Goal: Check status: Check status

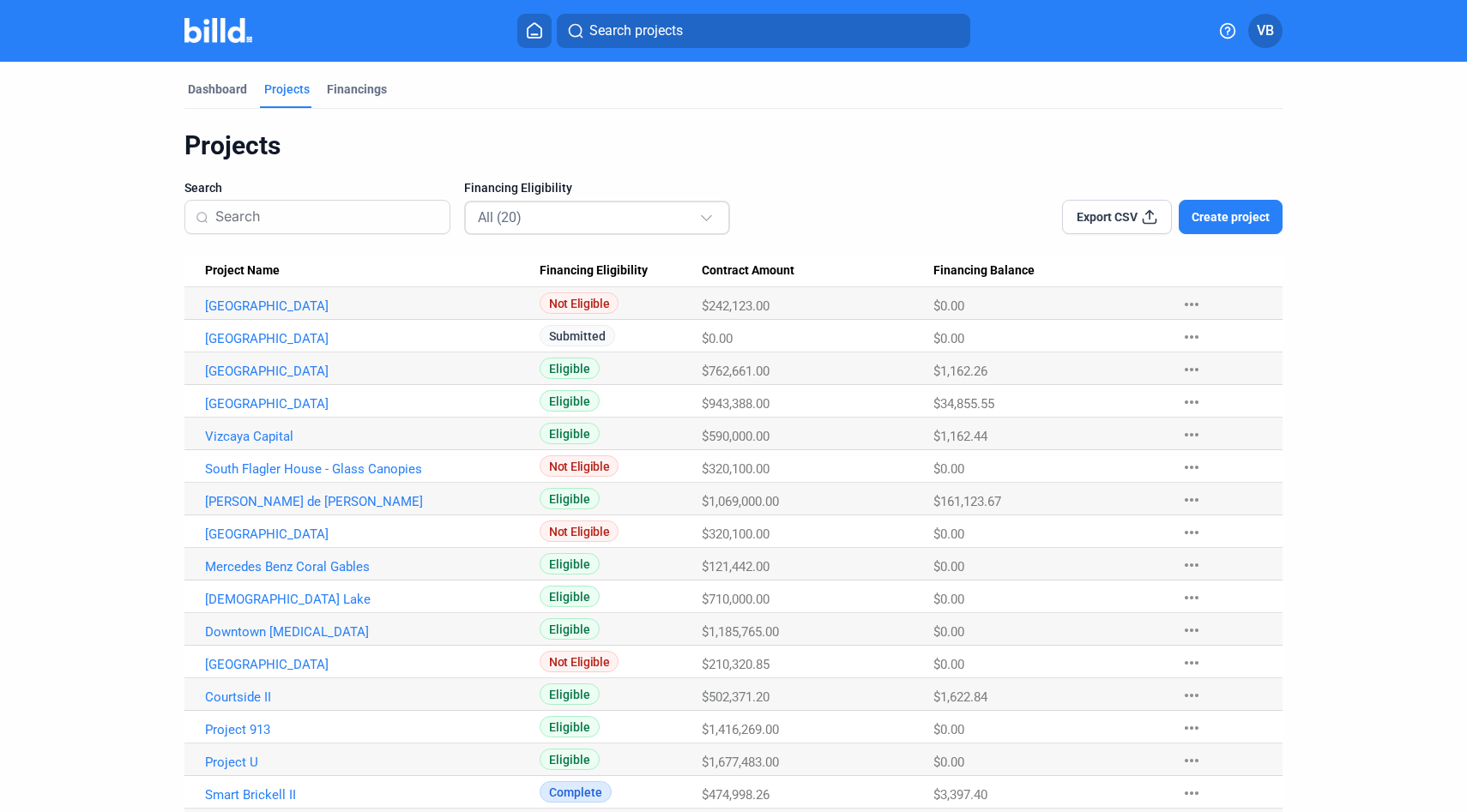
click at [568, 206] on div "All (20)" at bounding box center [589, 217] width 221 height 22
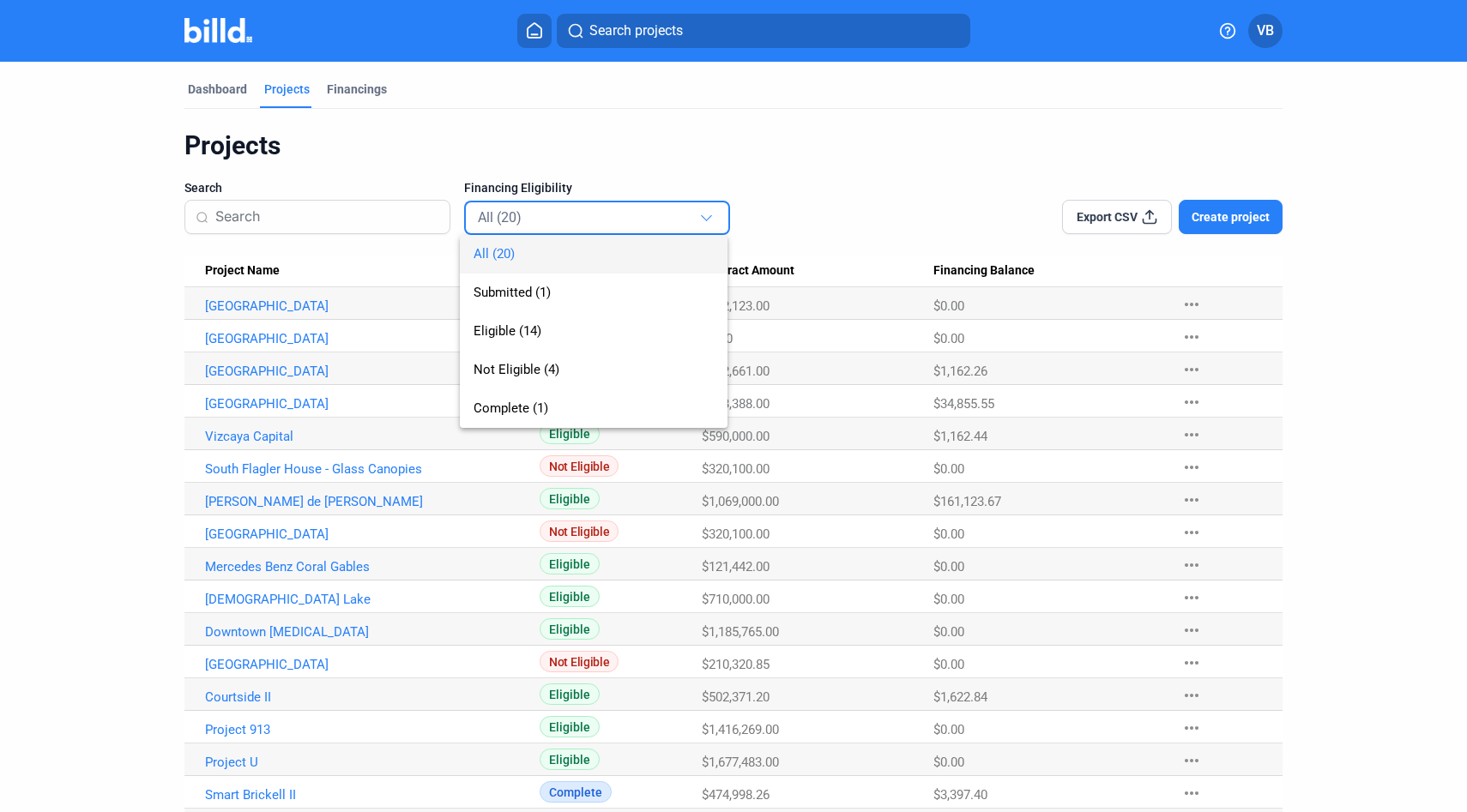
click at [432, 100] on div at bounding box center [733, 406] width 1467 height 812
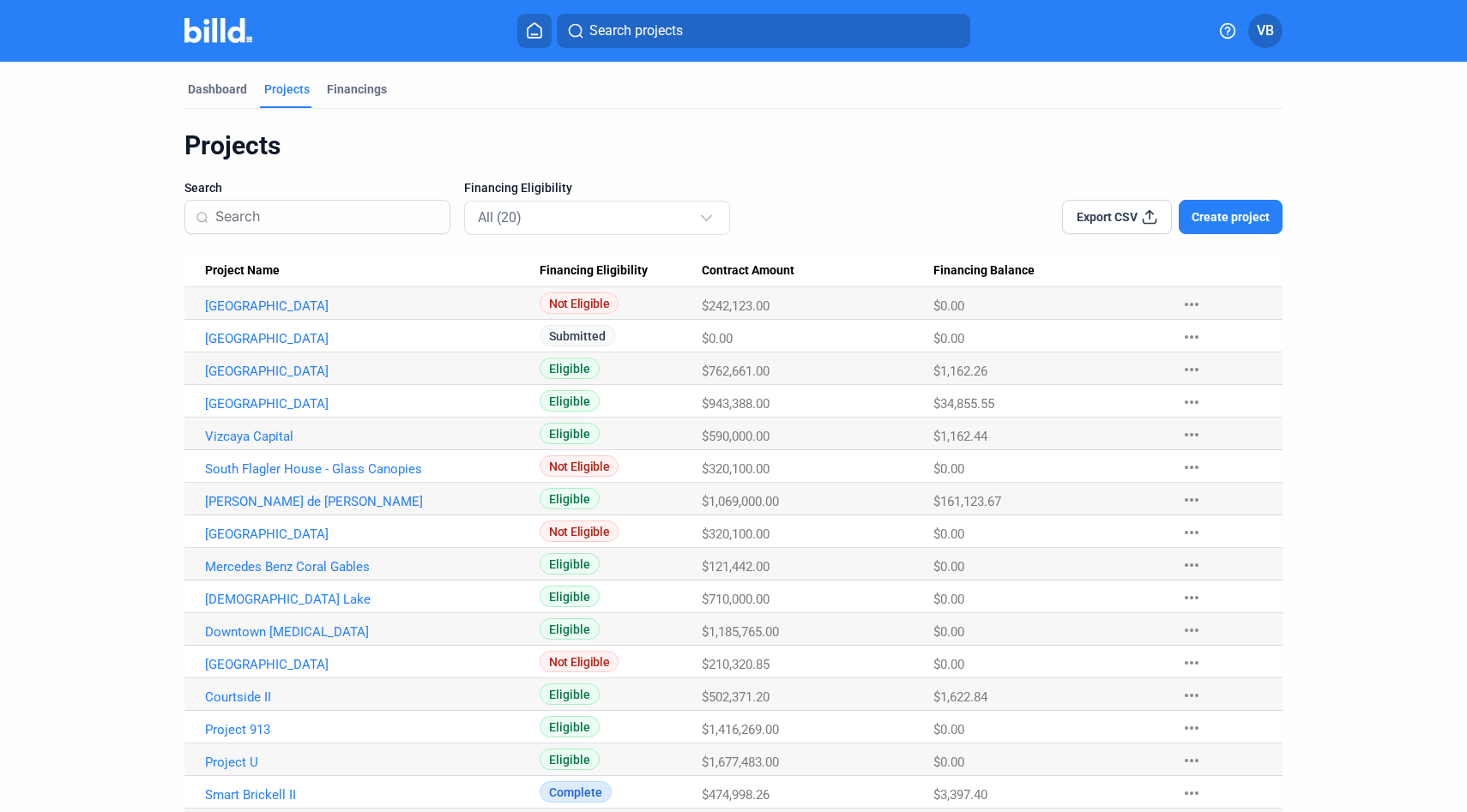
click at [233, 23] on img at bounding box center [218, 30] width 68 height 25
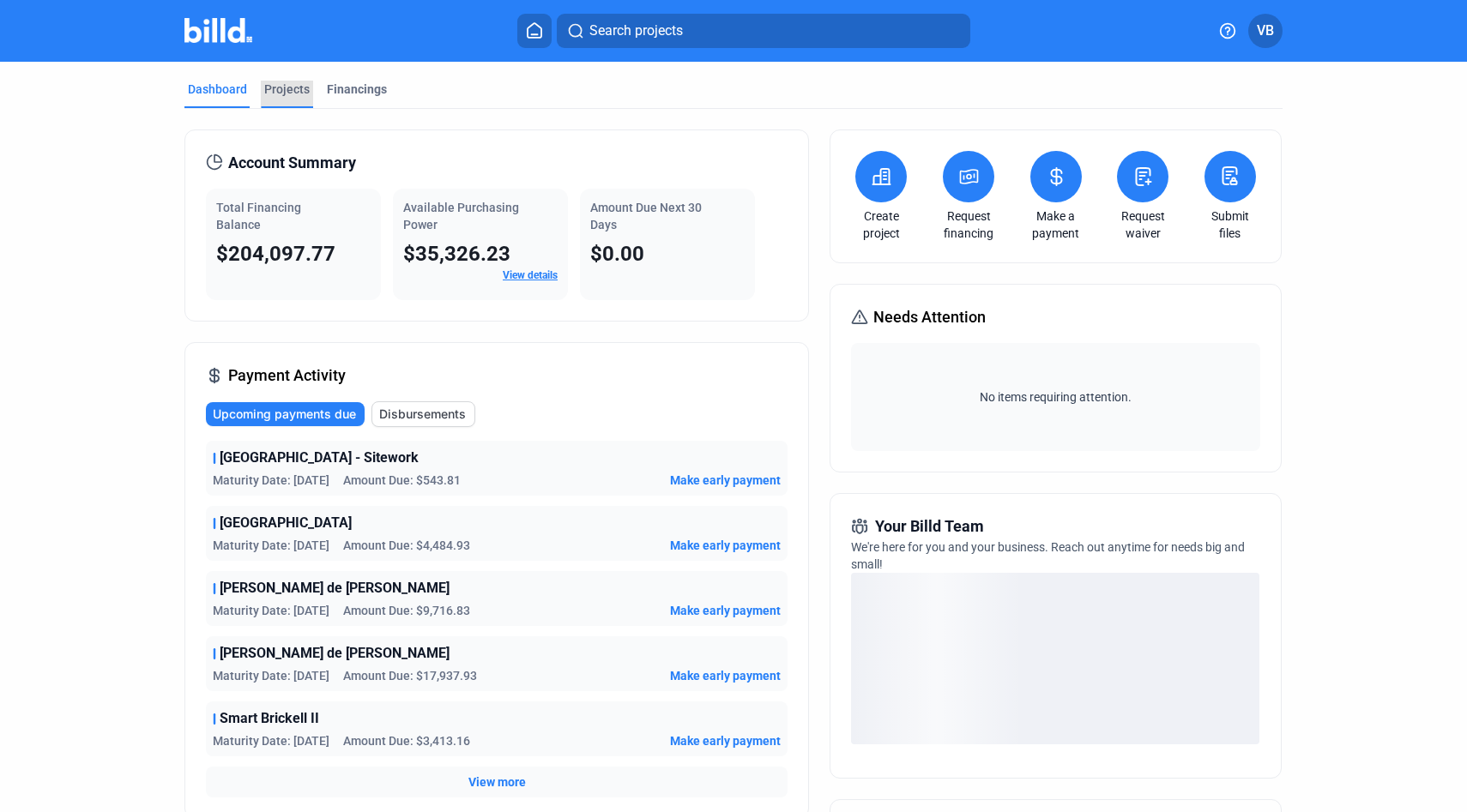
click at [300, 87] on div "Projects" at bounding box center [287, 89] width 45 height 17
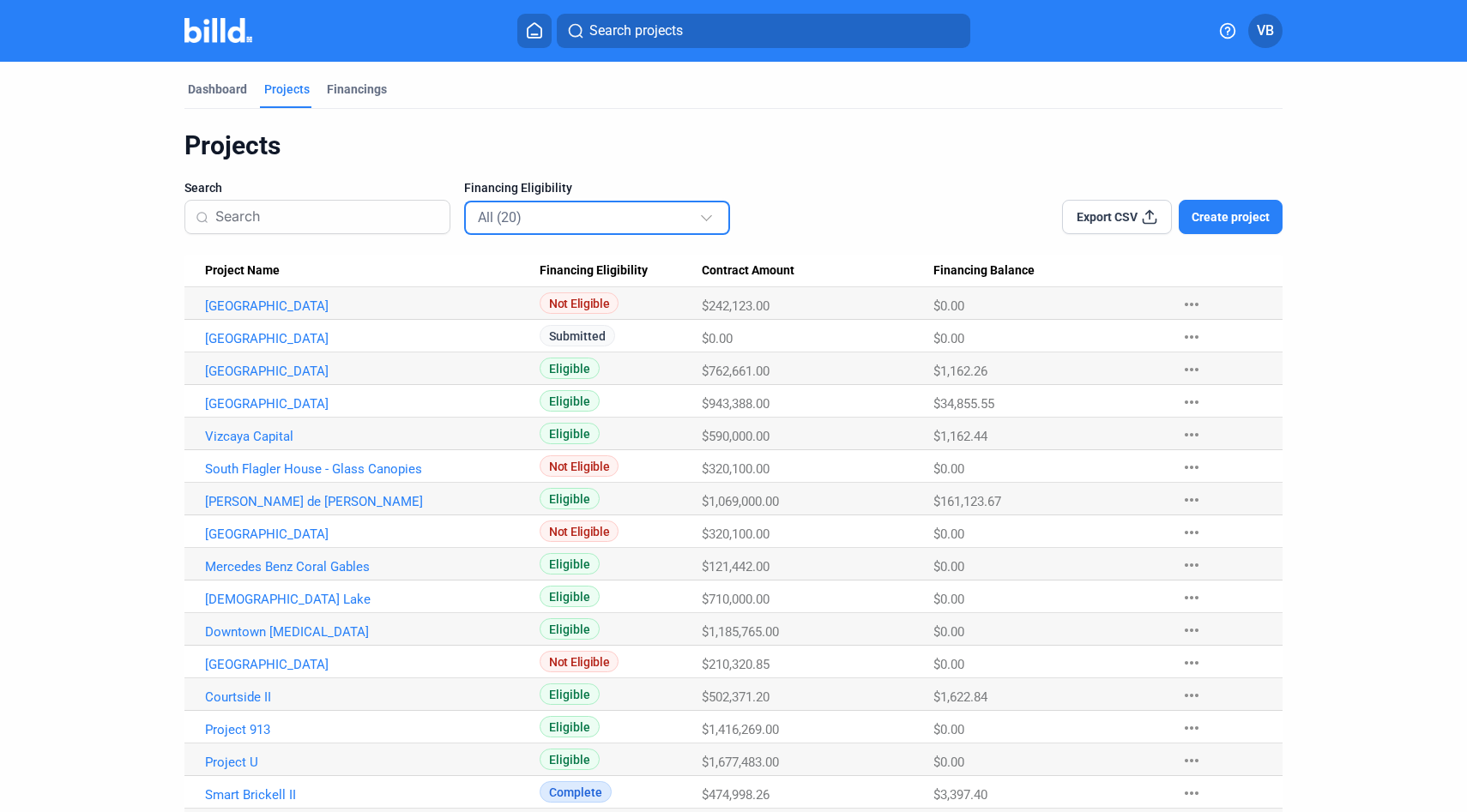
click at [520, 220] on div "All (20)" at bounding box center [589, 217] width 221 height 22
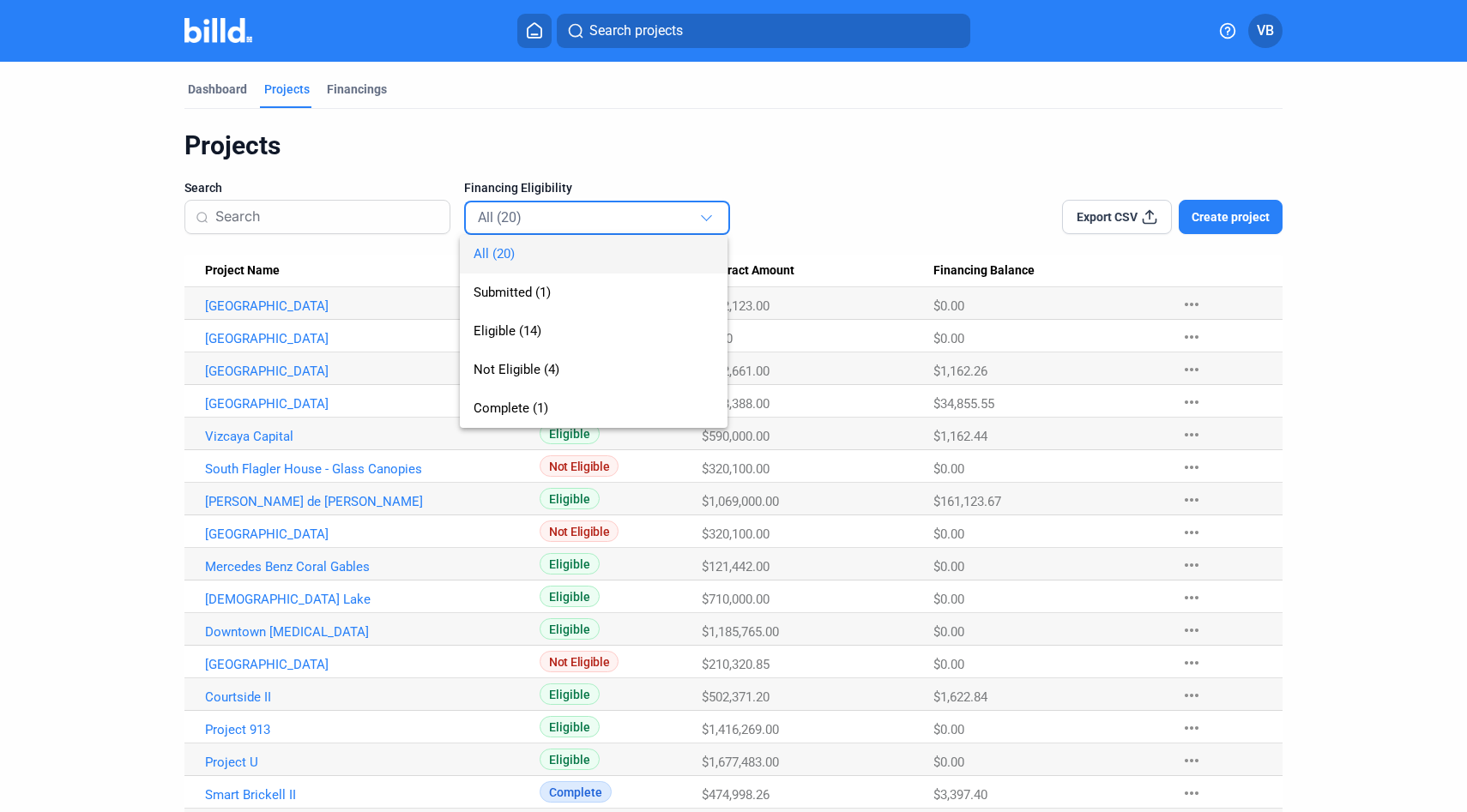
click at [356, 84] on div at bounding box center [733, 406] width 1467 height 812
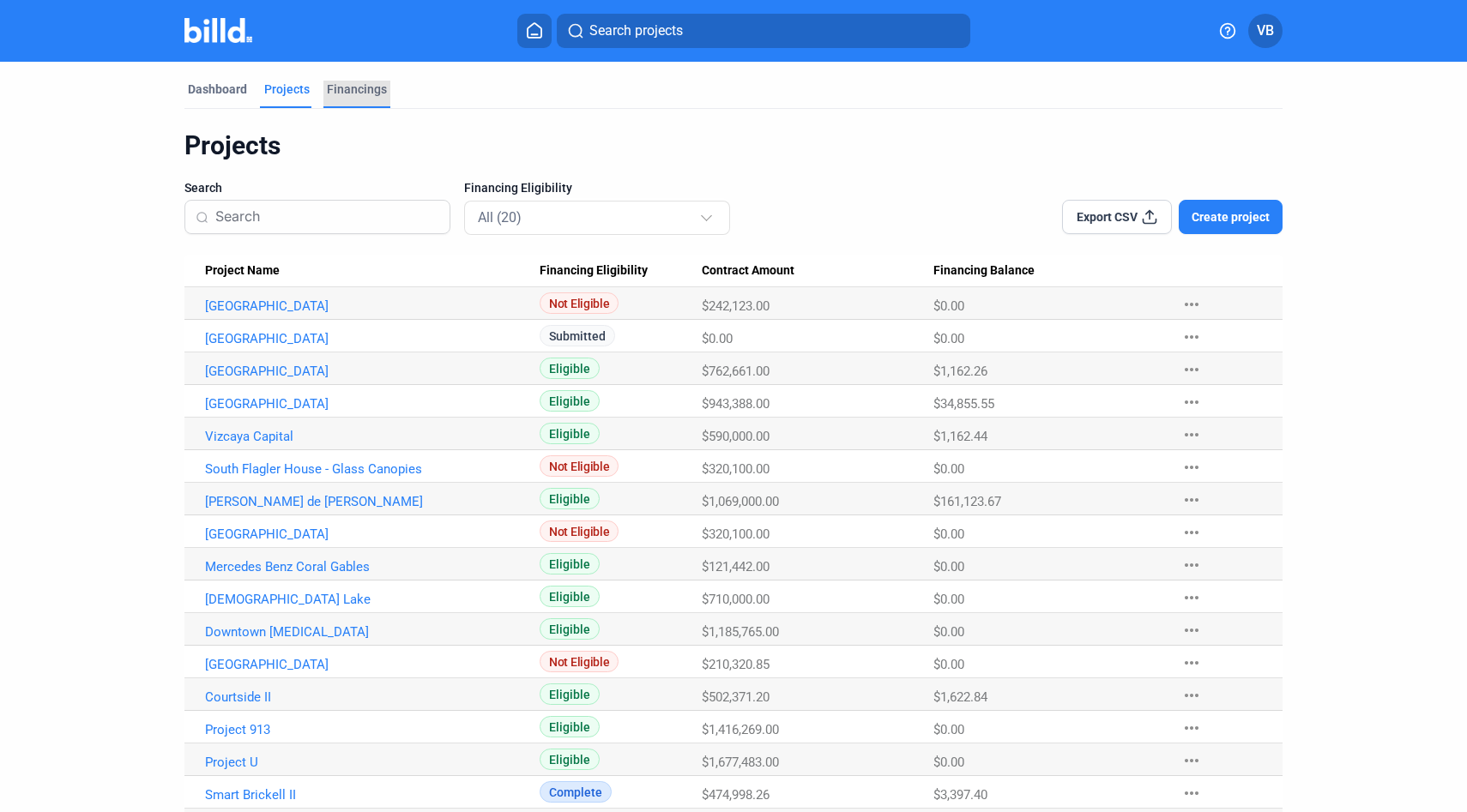
click at [359, 87] on div "Financings" at bounding box center [357, 89] width 60 height 17
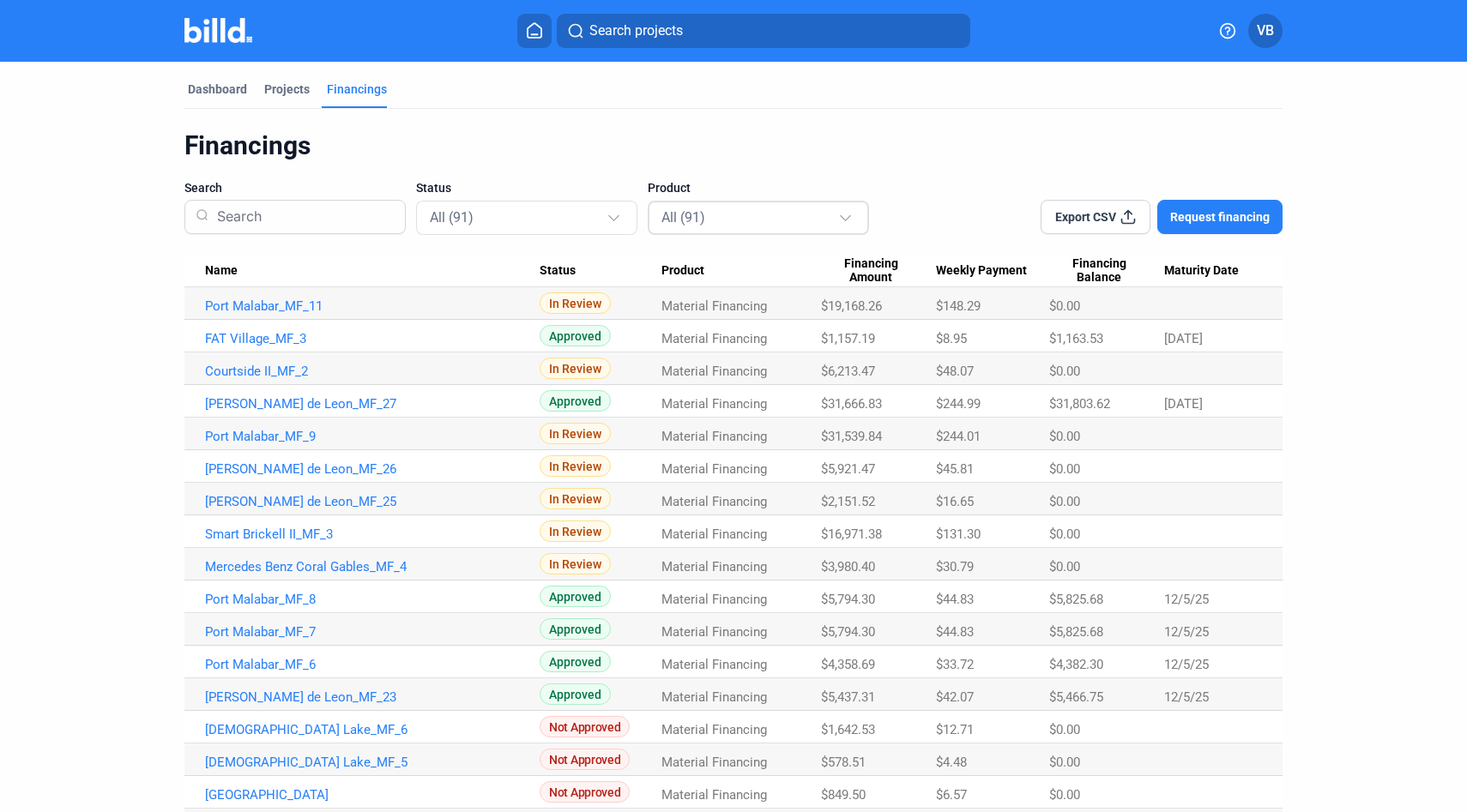
click at [674, 227] on div "All (91)" at bounding box center [750, 217] width 177 height 22
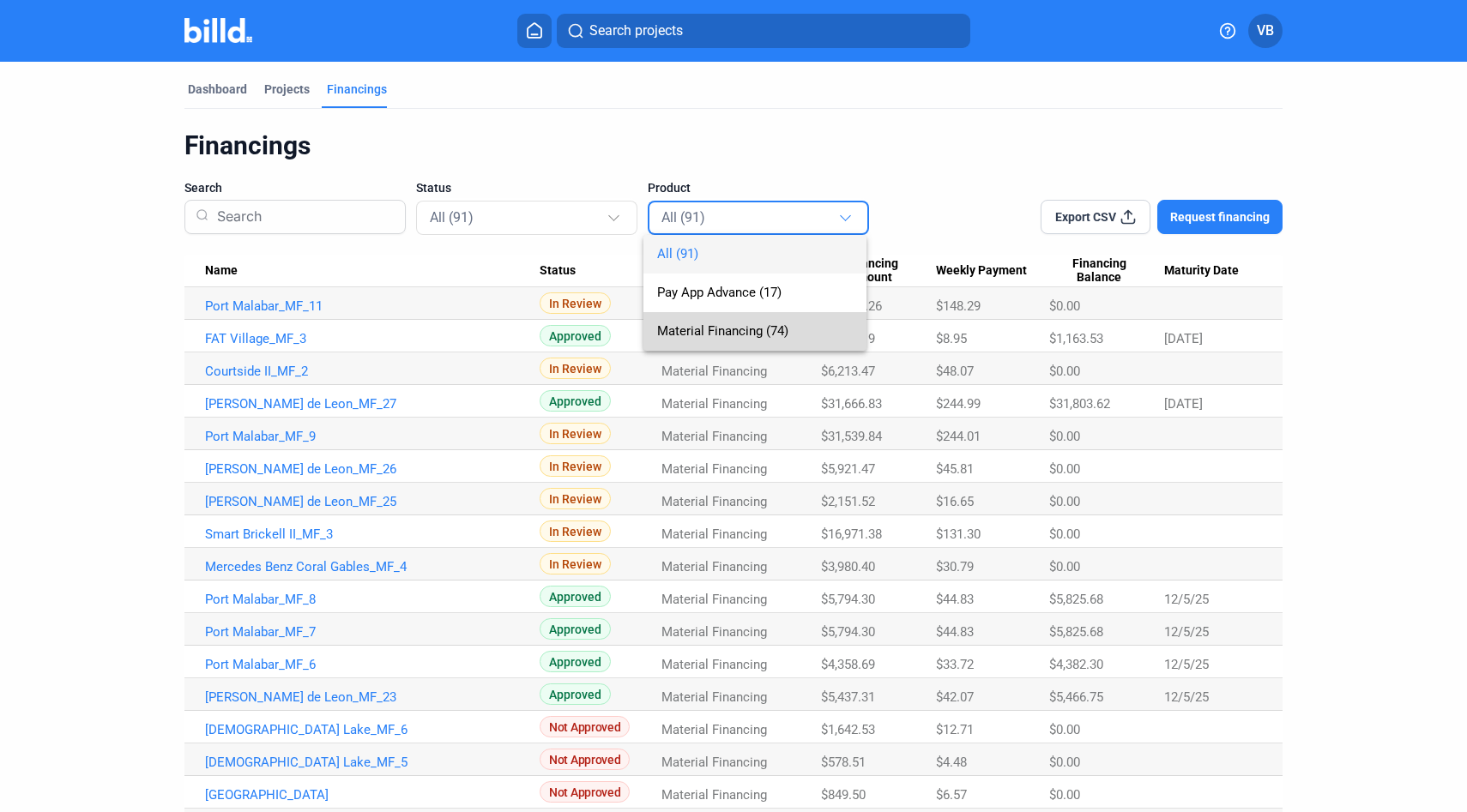
click at [717, 342] on span "Material Financing (74)" at bounding box center [755, 331] width 196 height 39
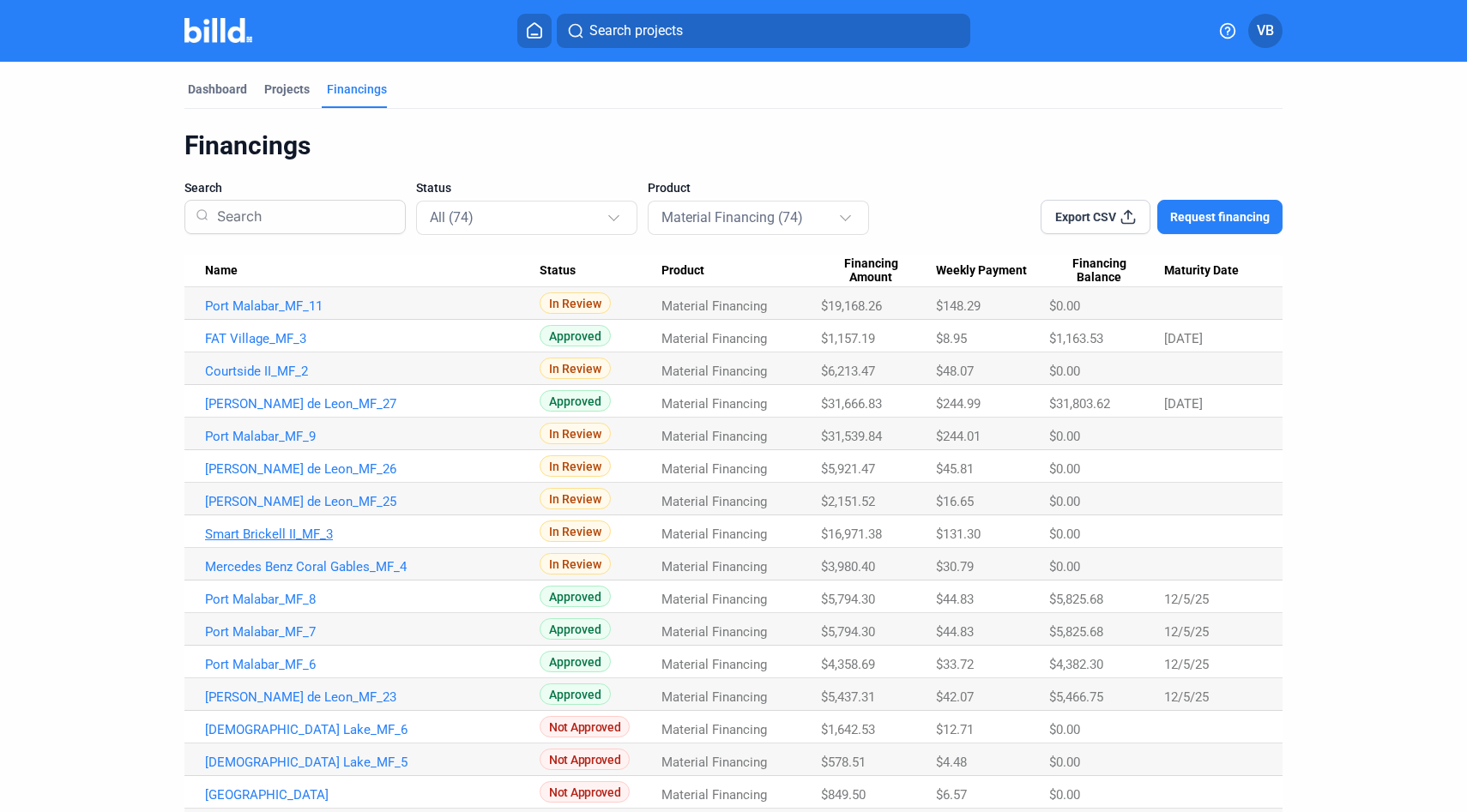
click at [294, 314] on link "Smart Brickell II_MF_3" at bounding box center [373, 306] width 335 height 15
click at [813, 221] on div "All (91)" at bounding box center [750, 217] width 177 height 22
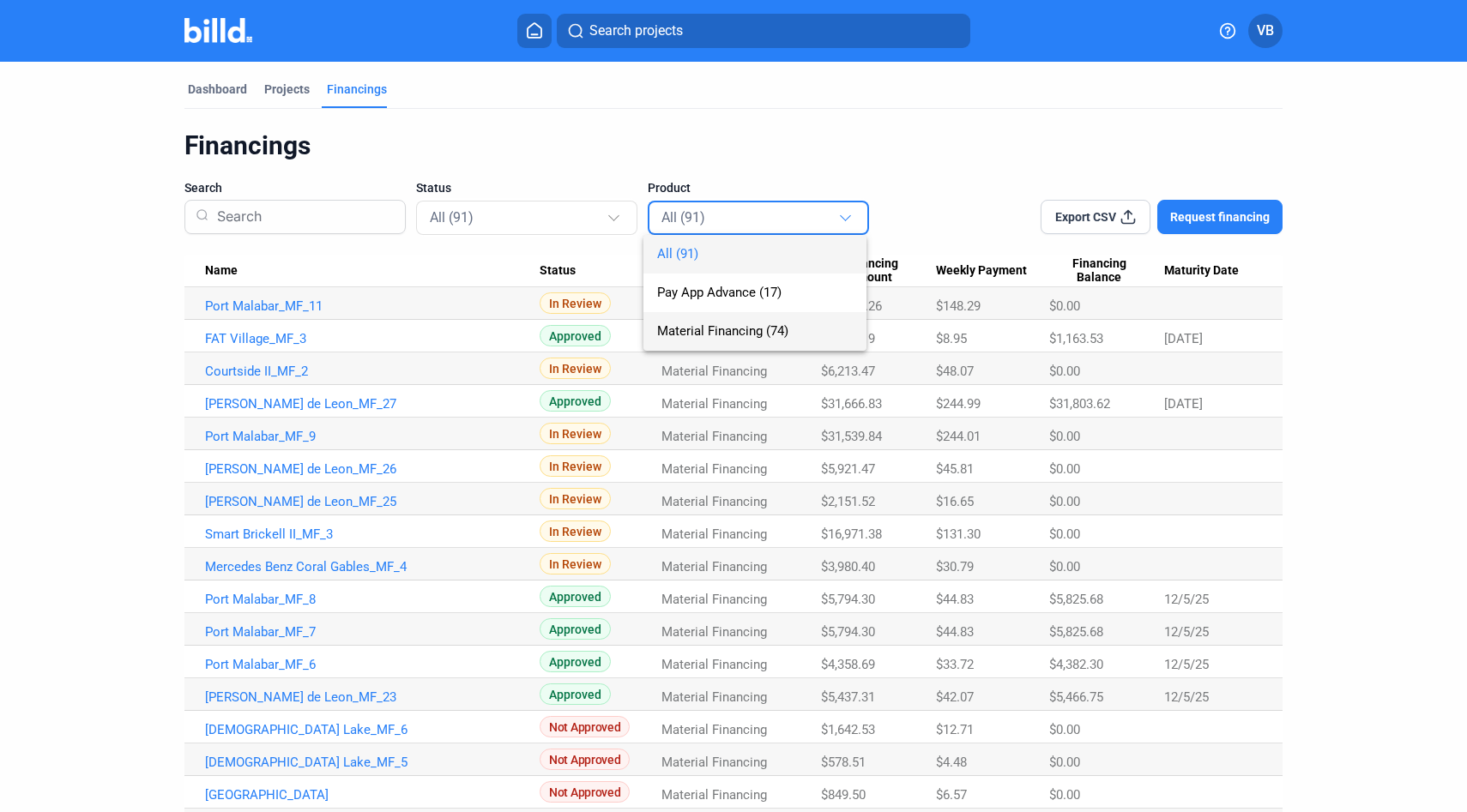
click at [813, 323] on span "Material Financing (74)" at bounding box center [755, 331] width 196 height 39
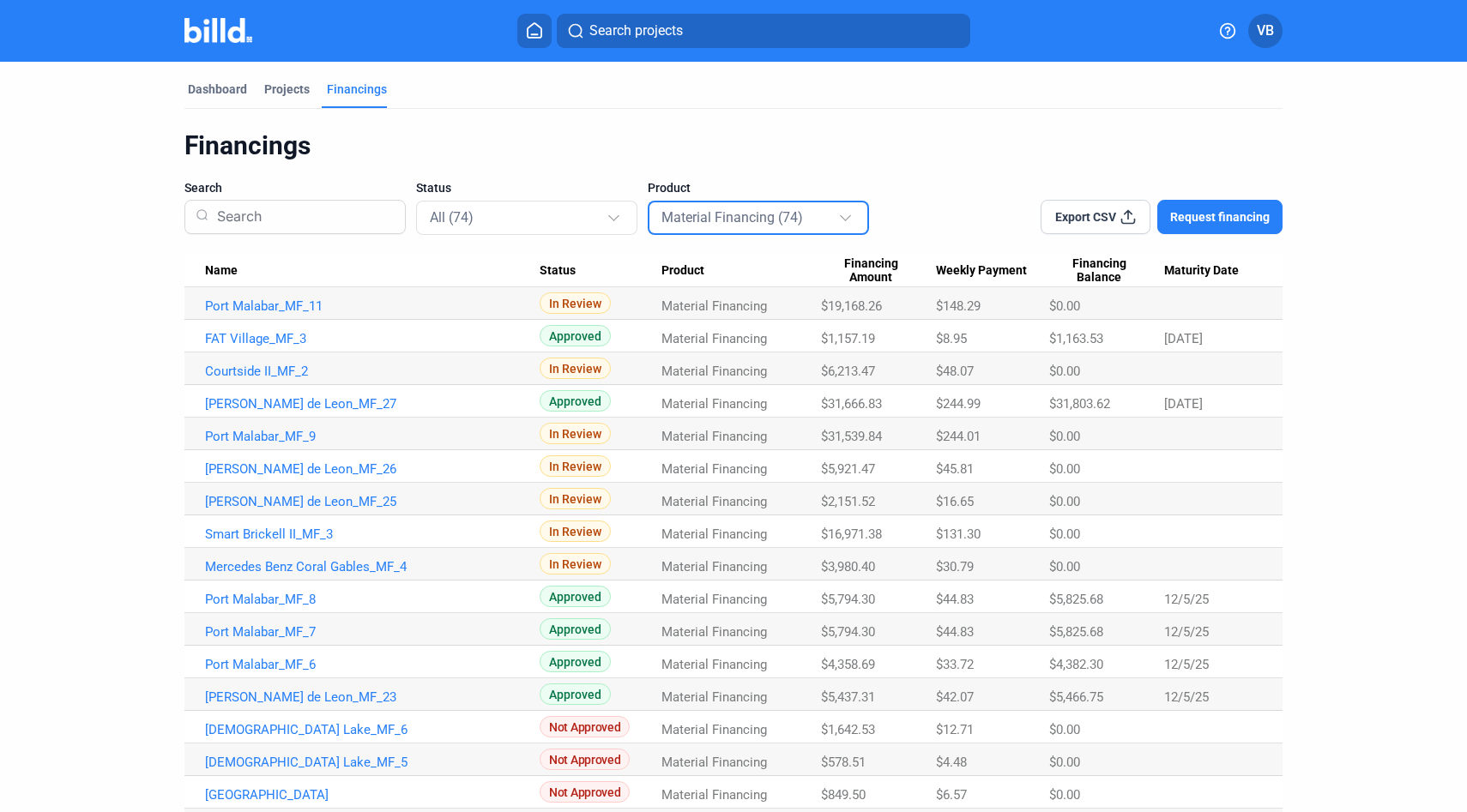
click at [329, 314] on link "Smart Brickell II_MF_3" at bounding box center [373, 306] width 335 height 15
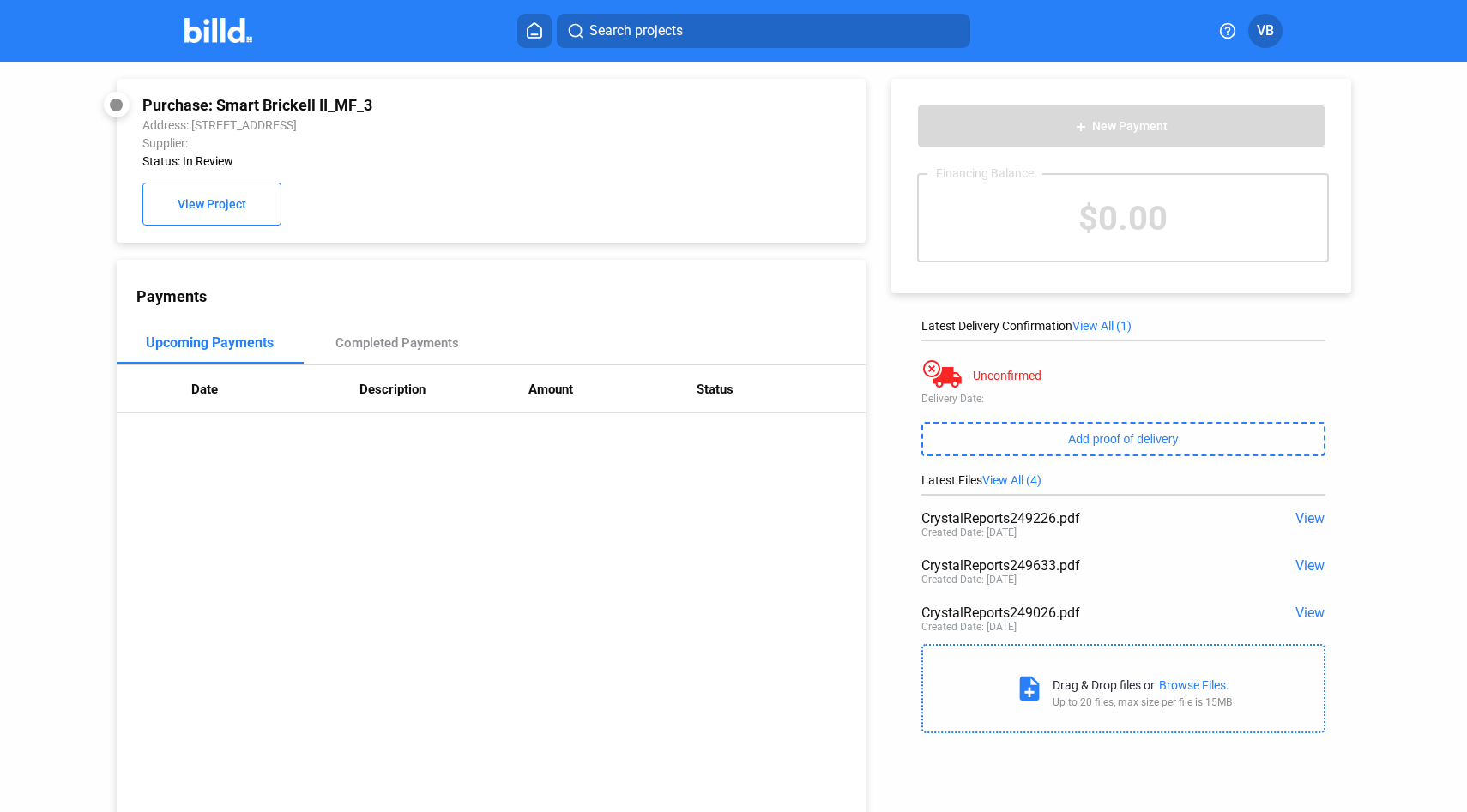
click at [1306, 514] on span "View" at bounding box center [1310, 518] width 29 height 16
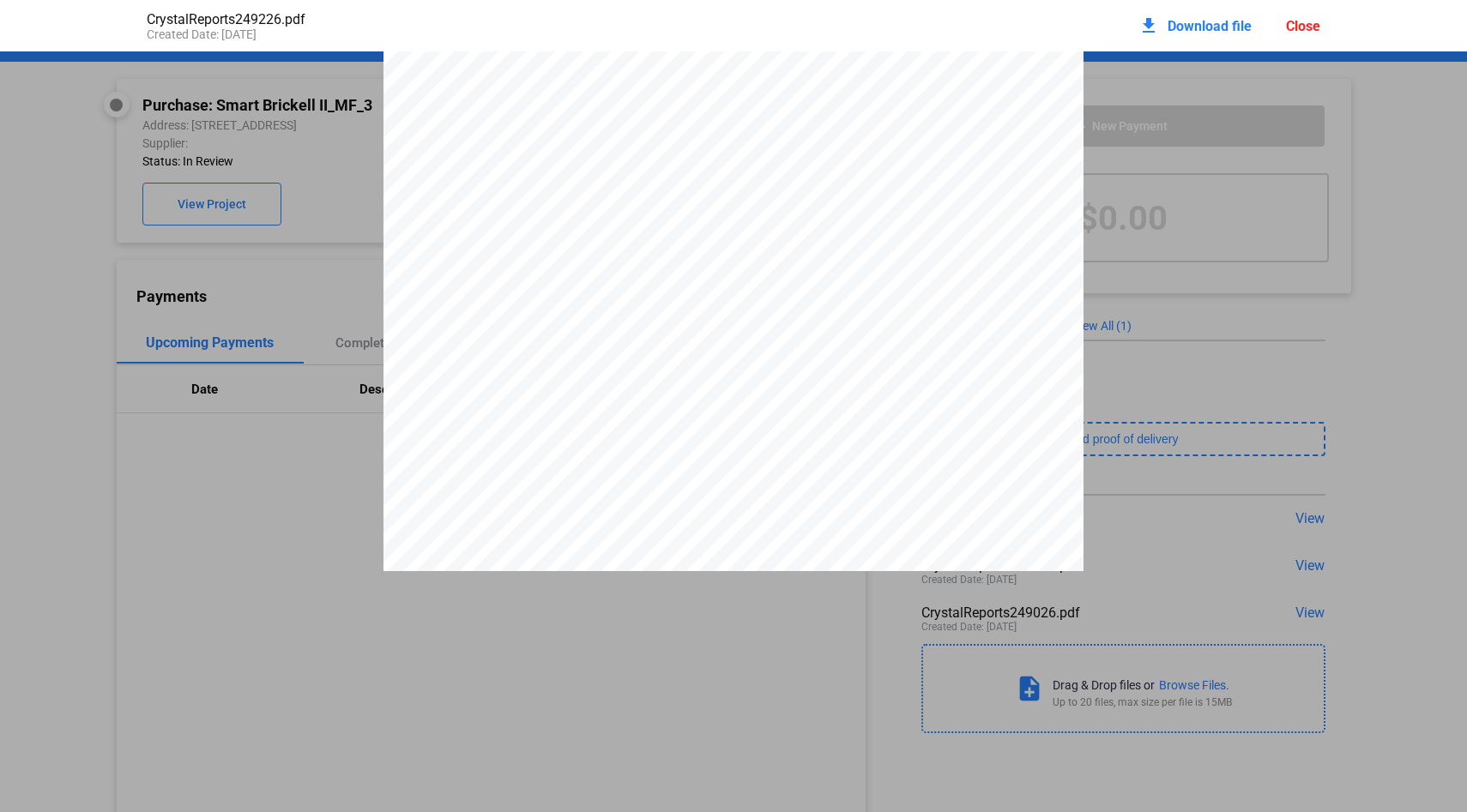
scroll to position [403, 0]
click at [1237, 511] on div "FERGUSON PERFORATING COMPANY 130 - 140 ERNEST STREET P.O. BOX 2038 PROVIDENCE R…" at bounding box center [733, 118] width 1467 height 906
click at [1287, 545] on div "FERGUSON PERFORATING COMPANY 130 - 140 ERNEST STREET P.O. BOX 2038 PROVIDENCE R…" at bounding box center [733, 118] width 1467 height 906
click at [1282, 18] on div "download Download file Close" at bounding box center [1229, 26] width 182 height 38
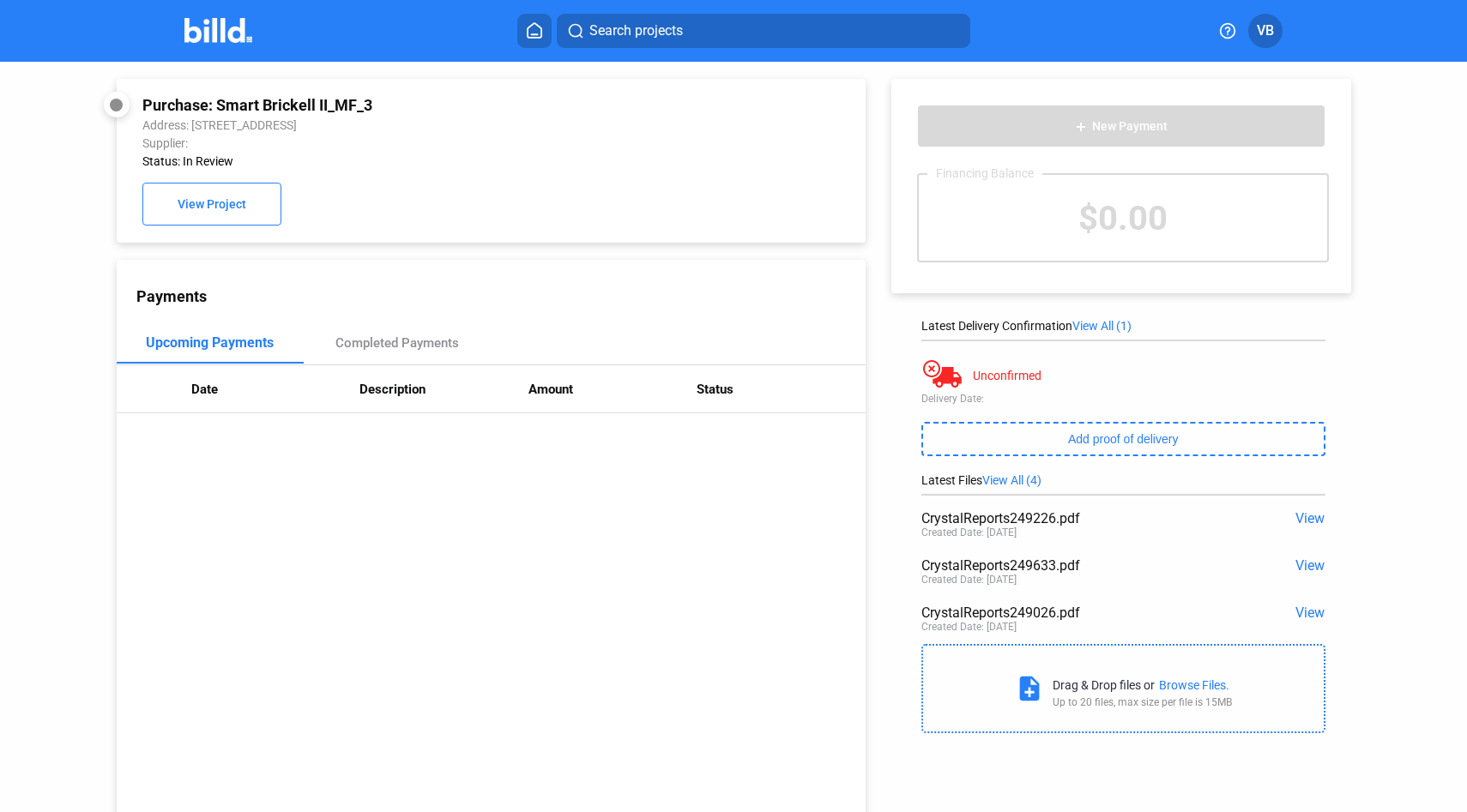
click at [1310, 524] on span "View" at bounding box center [1310, 518] width 29 height 16
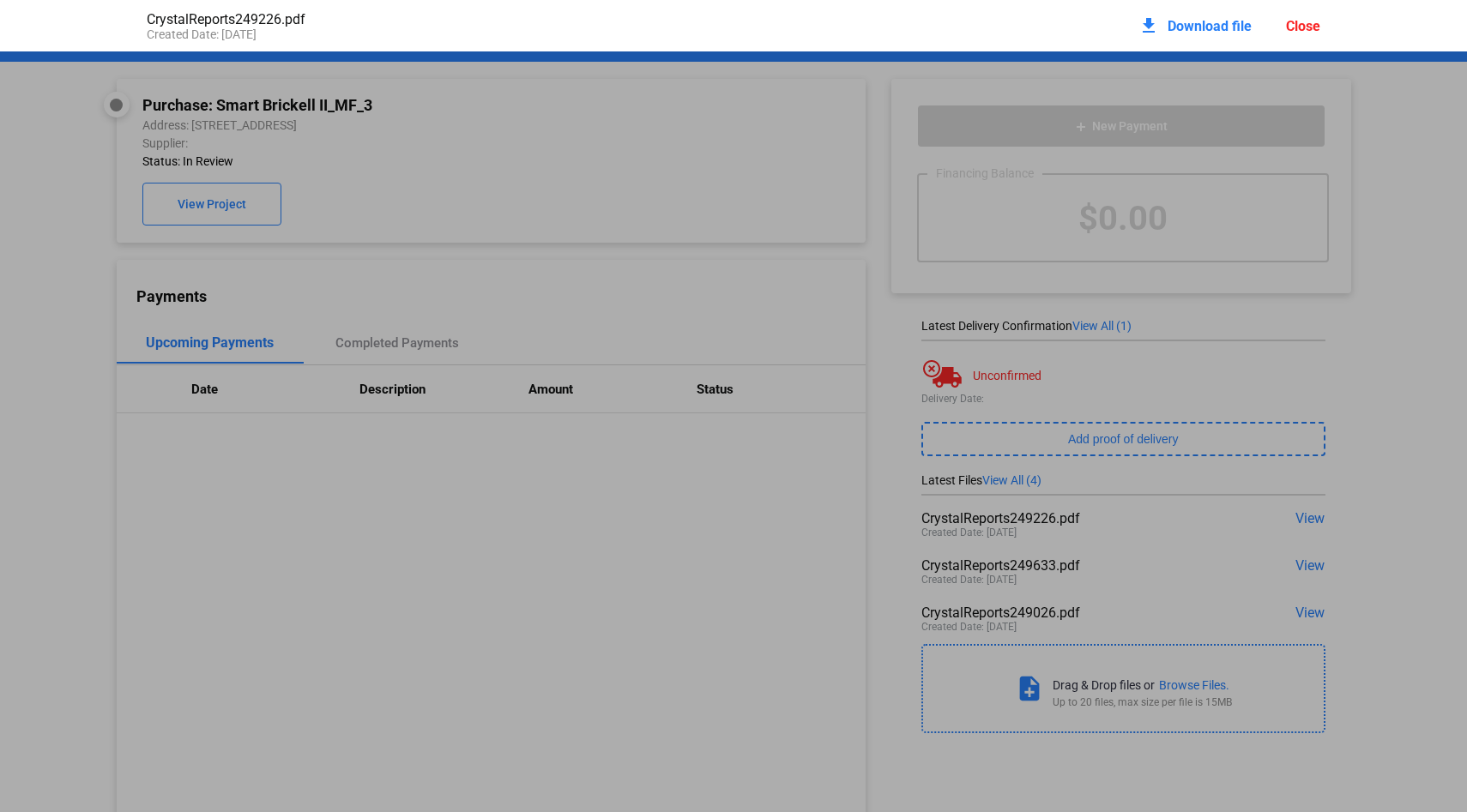
scroll to position [9, 0]
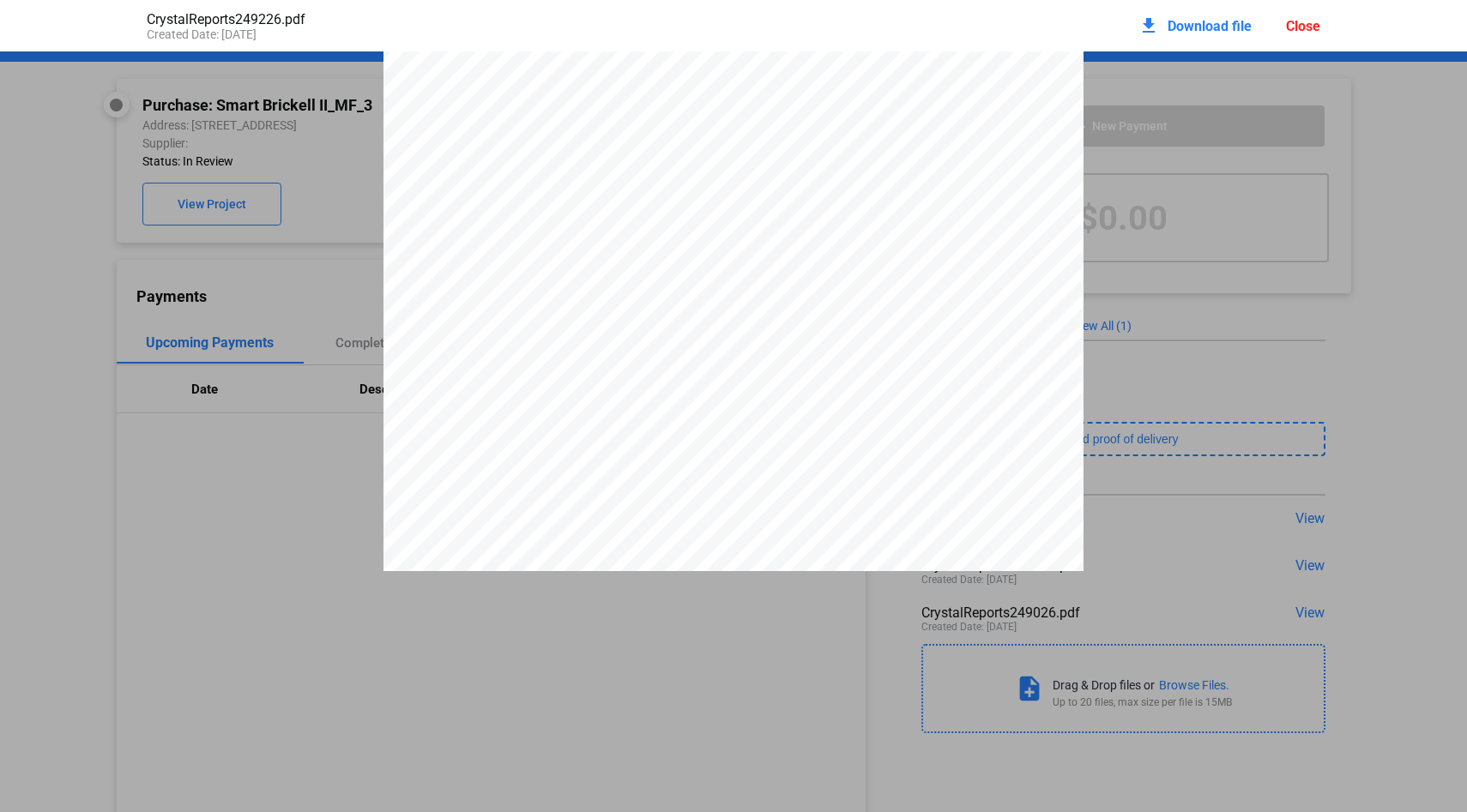
click at [1292, 29] on div "Close" at bounding box center [1303, 26] width 34 height 16
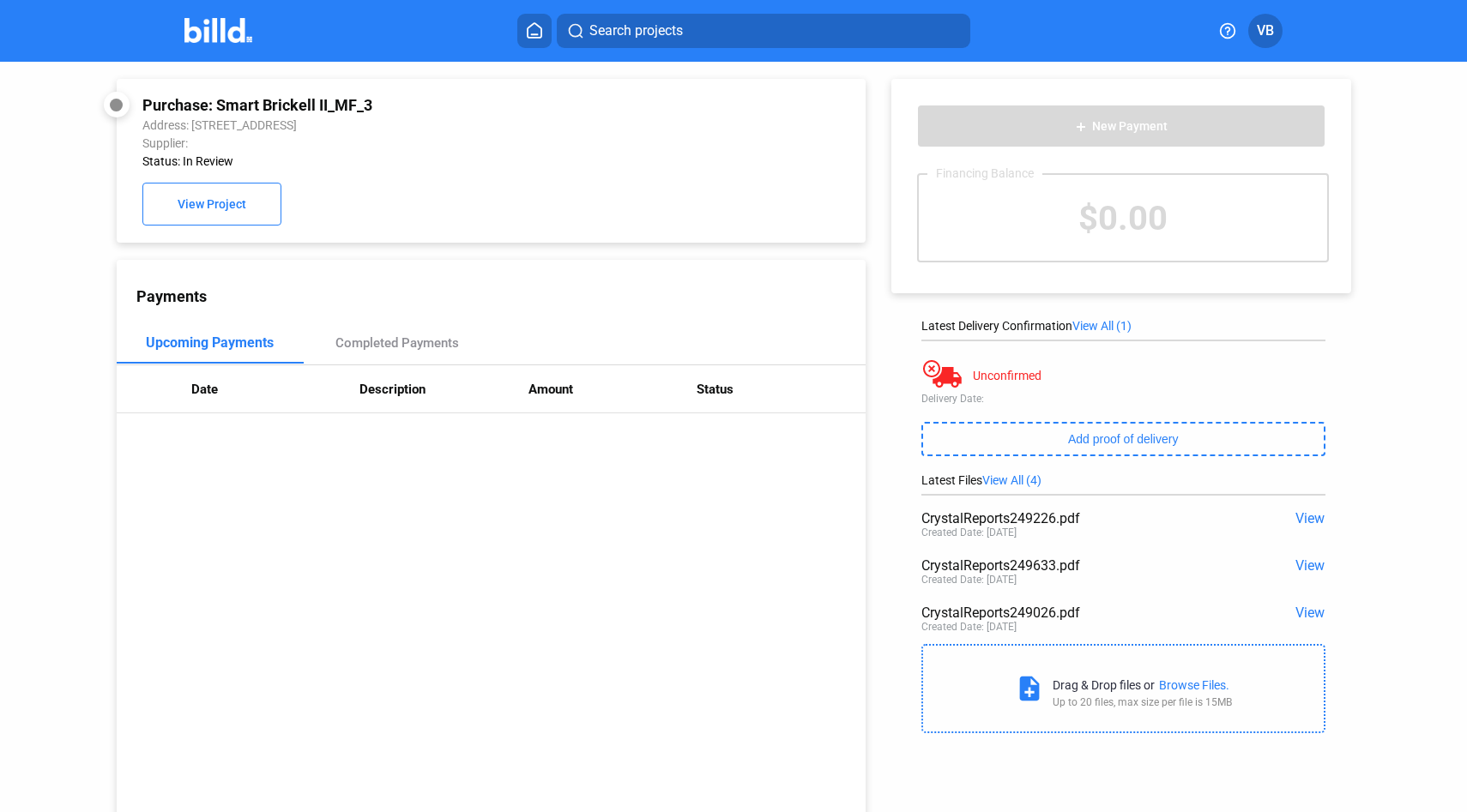
click at [1297, 566] on span "View" at bounding box center [1310, 566] width 29 height 16
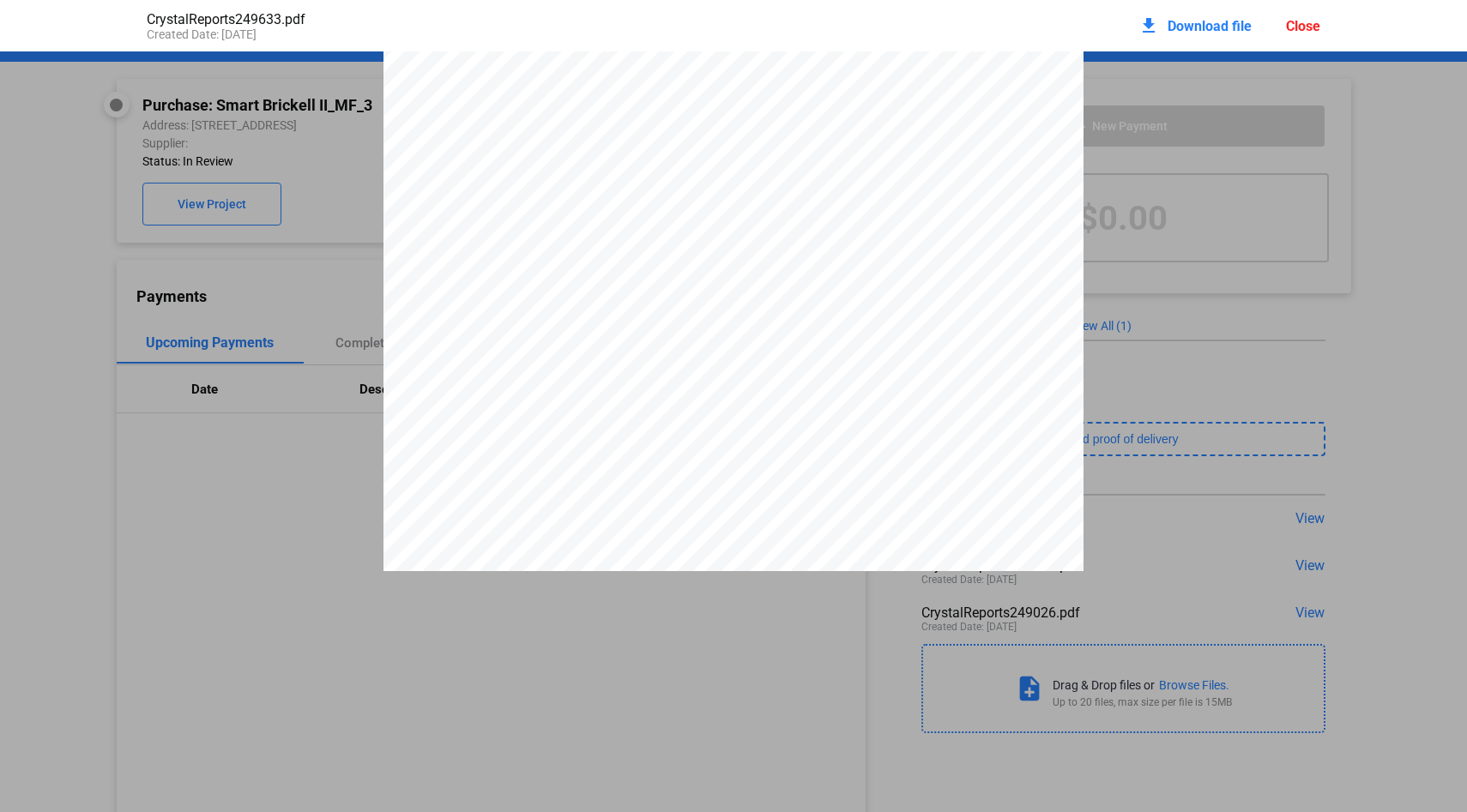
drag, startPoint x: 498, startPoint y: 335, endPoint x: 524, endPoint y: 336, distance: 26.0
click at [524, 332] on span "1012-21052-12" at bounding box center [520, 327] width 94 height 10
click at [697, 346] on span "153726" at bounding box center [706, 341] width 34 height 10
click at [1312, 27] on div "Close" at bounding box center [1303, 26] width 34 height 16
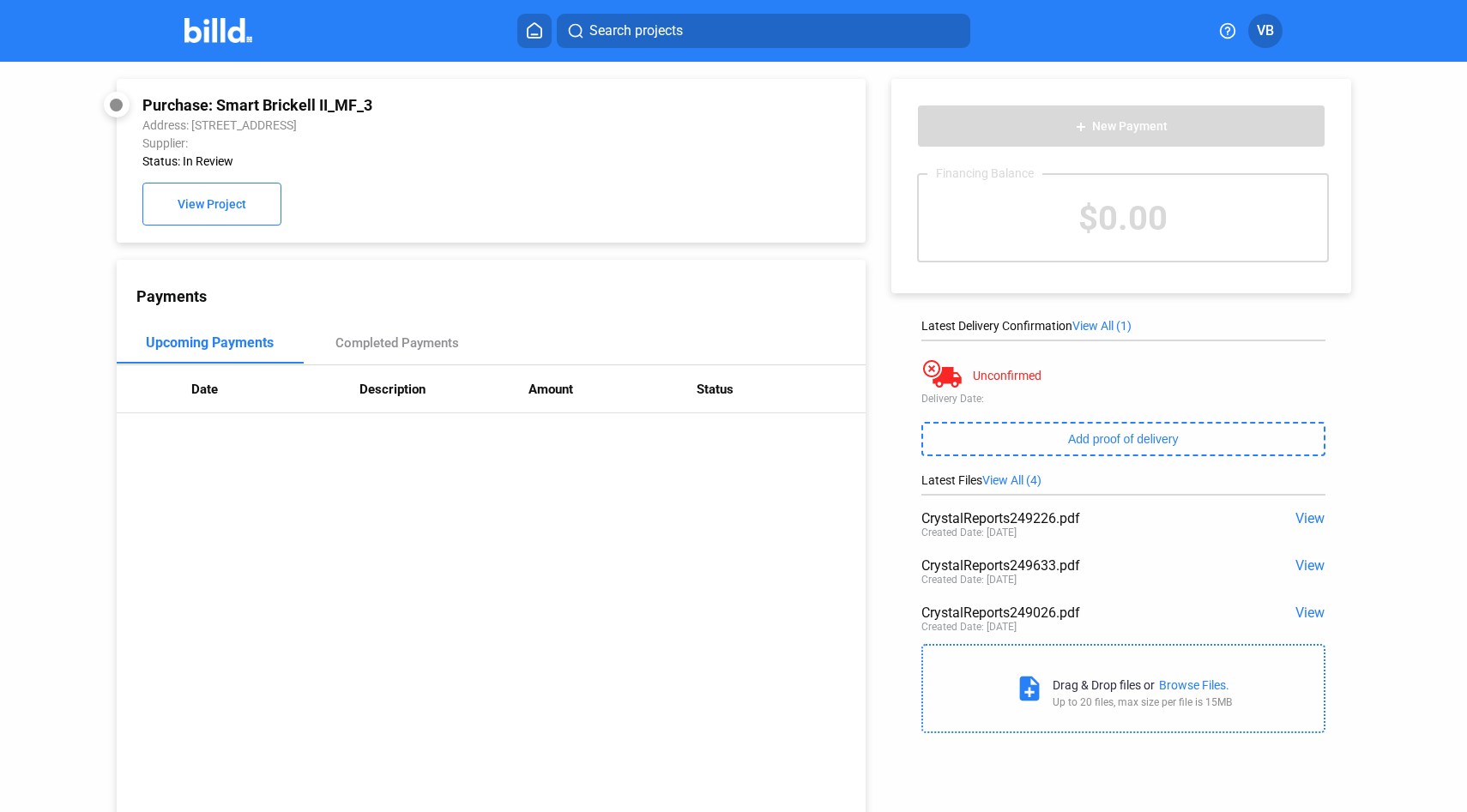
click at [1295, 621] on span "View" at bounding box center [1310, 613] width 29 height 16
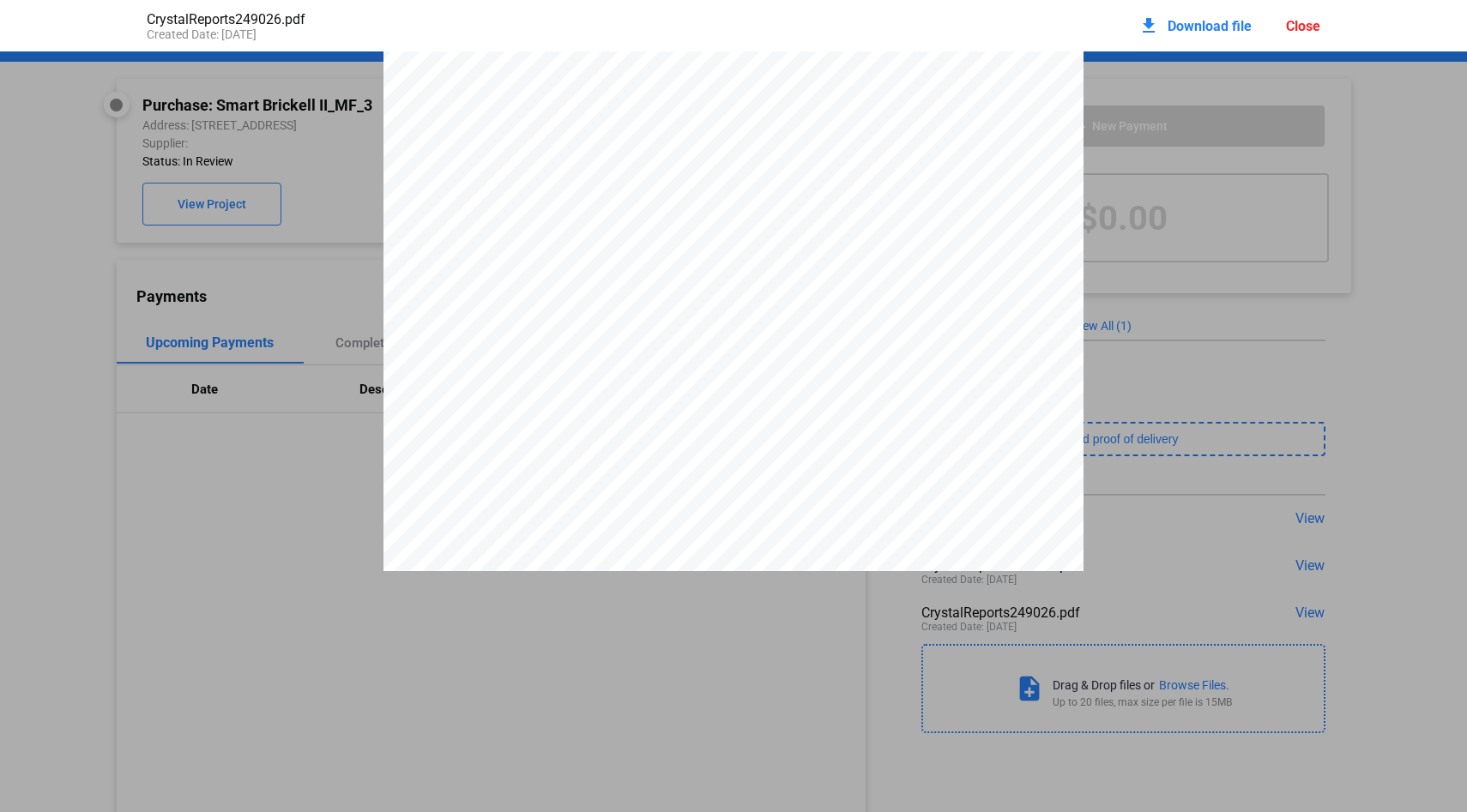
drag, startPoint x: 467, startPoint y: 319, endPoint x: 504, endPoint y: 318, distance: 37.0
click at [502, 318] on div "FERGUSON PERFORATING COMPANY 130 - 140 ERNEST STREET P.O. BOX 2038 PROVIDENCE R…" at bounding box center [734, 496] width 700 height 906
click at [519, 370] on div "FERGUSON PERFORATING COMPANY 130 - 140 ERNEST STREET P.O. BOX 2038 PROVIDENCE R…" at bounding box center [734, 496] width 700 height 906
drag, startPoint x: 992, startPoint y: 478, endPoint x: 979, endPoint y: 480, distance: 13.2
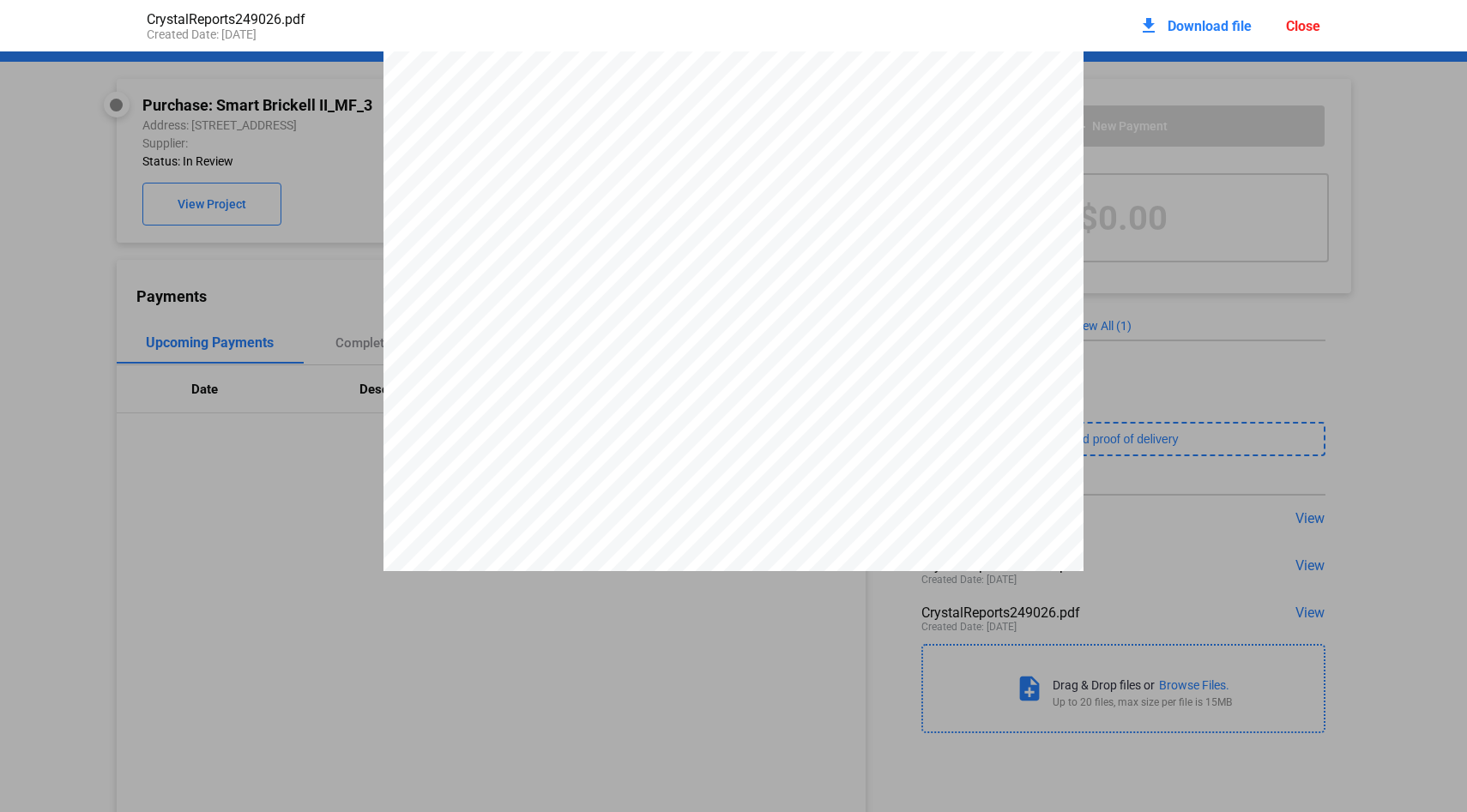
click at [979, 480] on div "FERGUSON PERFORATING COMPANY 130 - 140 ERNEST STREET P.O. BOX 2038 PROVIDENCE R…" at bounding box center [734, 118] width 700 height 906
drag, startPoint x: 995, startPoint y: 477, endPoint x: 1009, endPoint y: 476, distance: 14.0
click at [1010, 476] on div "FERGUSON PERFORATING COMPANY 130 - 140 ERNEST STREET P.O. BOX 2038 PROVIDENCE R…" at bounding box center [734, 118] width 700 height 906
click at [1131, 201] on div "FERGUSON PERFORATING COMPANY 130 - 140 ERNEST STREET P.O. BOX 2038 PROVIDENCE R…" at bounding box center [733, 118] width 1467 height 906
click at [1299, 23] on div "Close" at bounding box center [1303, 26] width 34 height 16
